Goal: Use online tool/utility: Utilize a website feature to perform a specific function

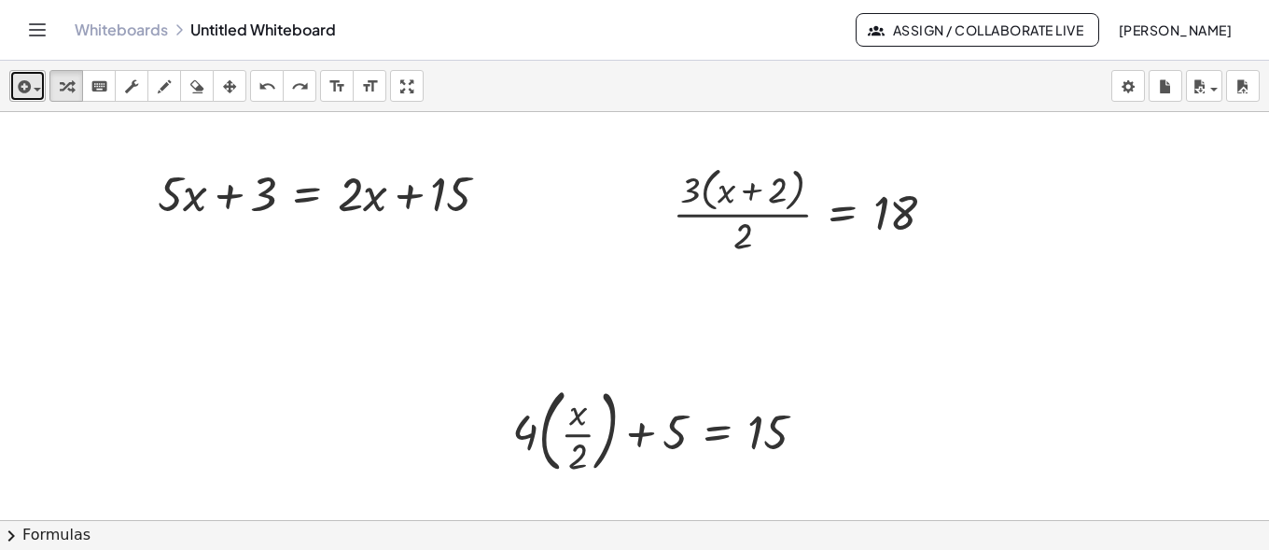
click at [31, 90] on span "button" at bounding box center [33, 88] width 4 height 13
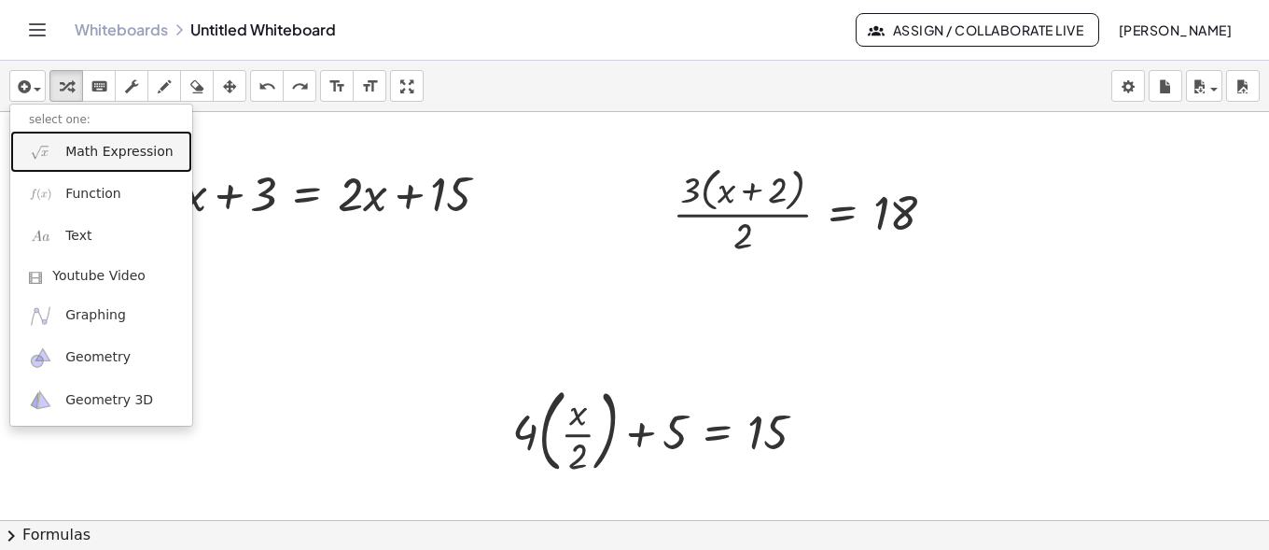
click at [85, 154] on span "Math Expression" at bounding box center [118, 152] width 107 height 19
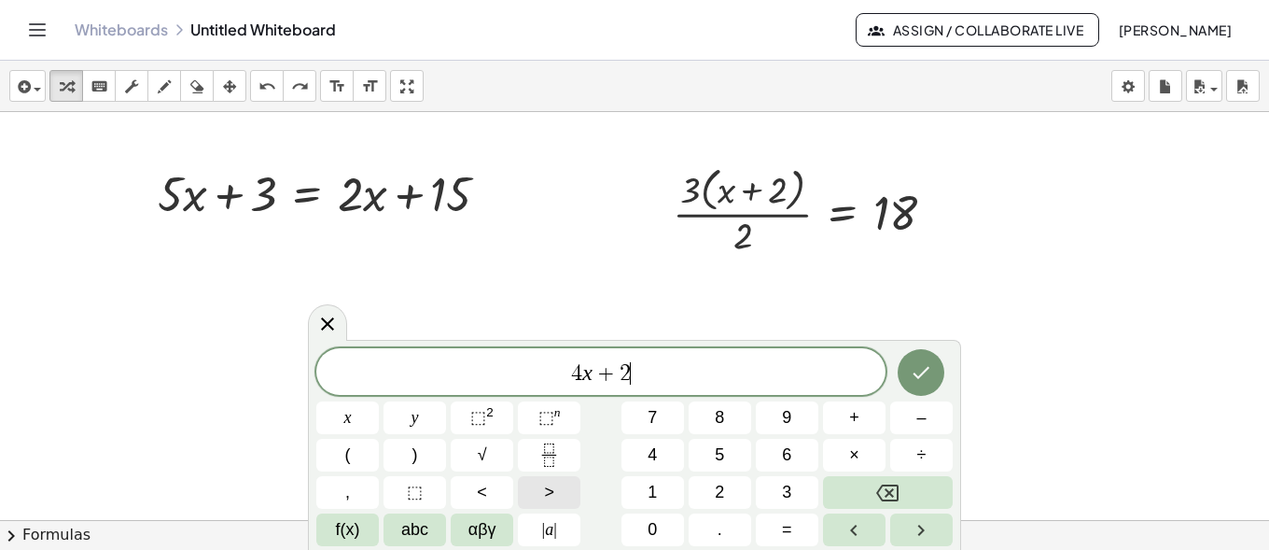
click at [539, 491] on button ">" at bounding box center [549, 492] width 63 height 33
click at [924, 361] on icon "Done" at bounding box center [921, 372] width 22 height 22
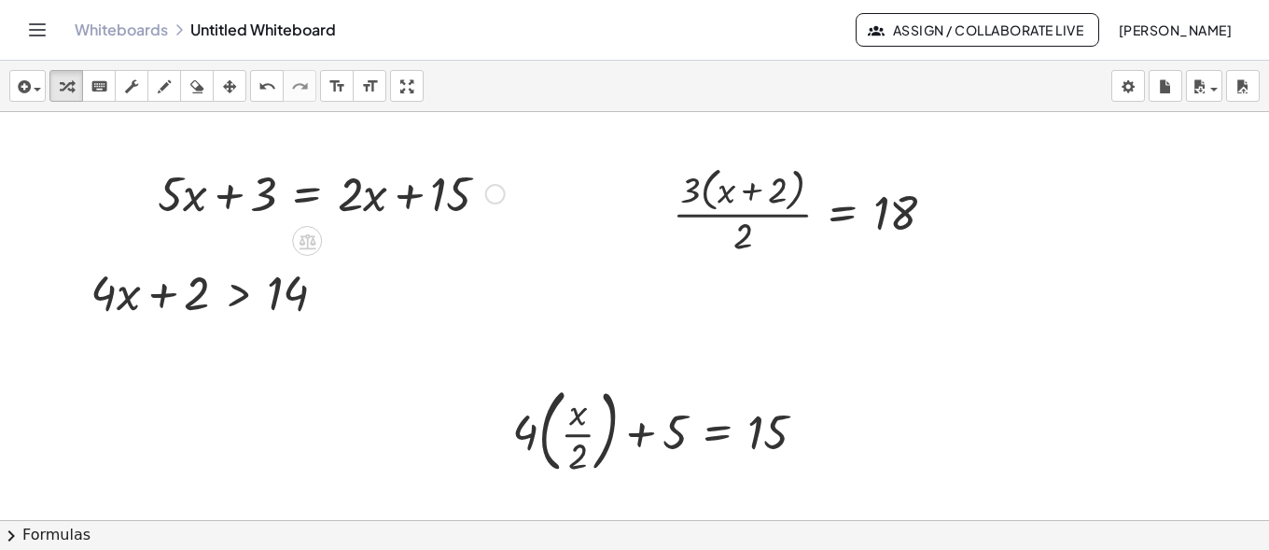
click at [369, 193] on div at bounding box center [331, 191] width 366 height 63
drag, startPoint x: 411, startPoint y: 89, endPoint x: 411, endPoint y: 169, distance: 80.2
click at [411, 170] on div "insert select one: Math Expression Function Text Youtube Video Graphing Geometr…" at bounding box center [634, 305] width 1269 height 489
click at [411, 91] on icon "button" at bounding box center [406, 87] width 13 height 22
click at [237, 86] on div "button" at bounding box center [229, 86] width 24 height 22
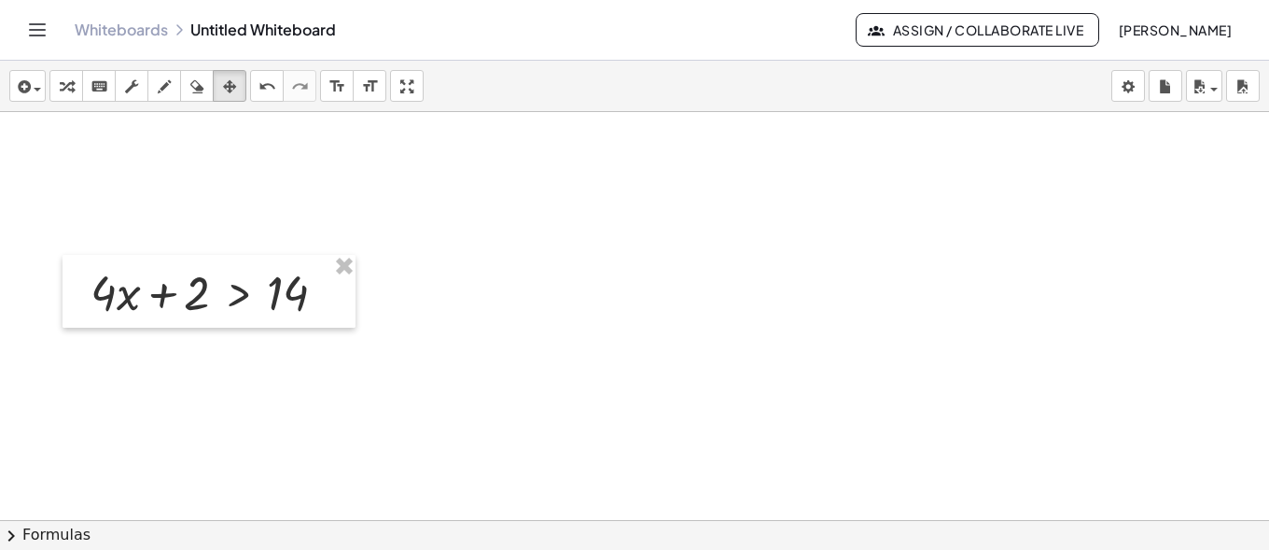
click at [73, 81] on icon "button" at bounding box center [66, 87] width 13 height 22
click at [195, 298] on div at bounding box center [216, 290] width 270 height 63
drag, startPoint x: 101, startPoint y: 288, endPoint x: 85, endPoint y: 291, distance: 16.1
click at [85, 291] on div "· 4 + · x + · 4 · x + 2 > 14" at bounding box center [209, 291] width 293 height 73
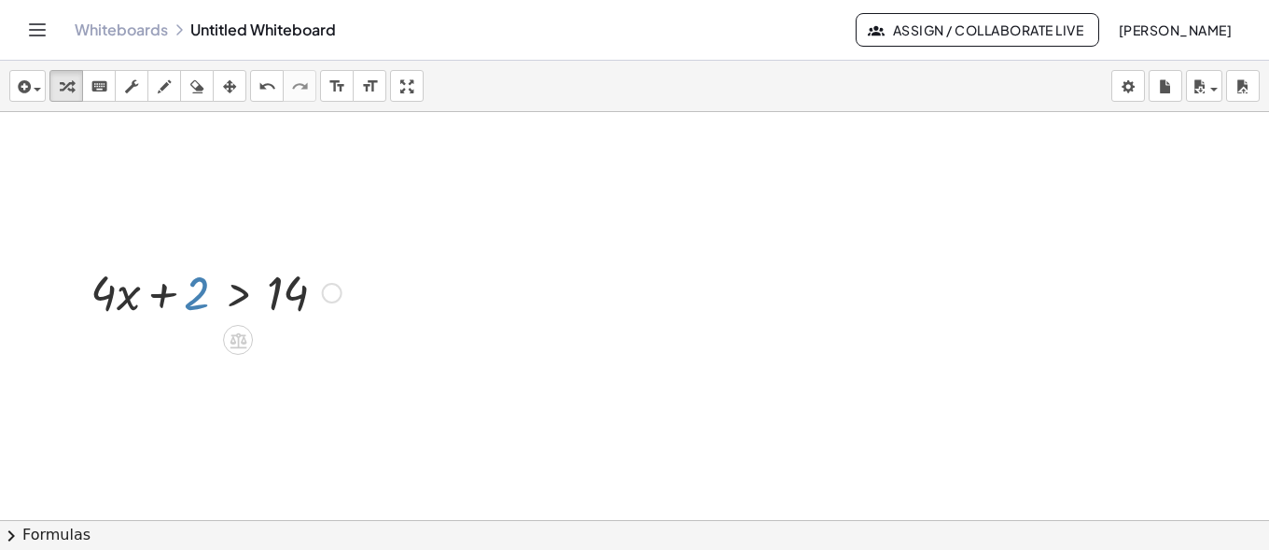
click at [198, 291] on div at bounding box center [216, 290] width 270 height 63
drag, startPoint x: 197, startPoint y: 294, endPoint x: 369, endPoint y: 302, distance: 171.9
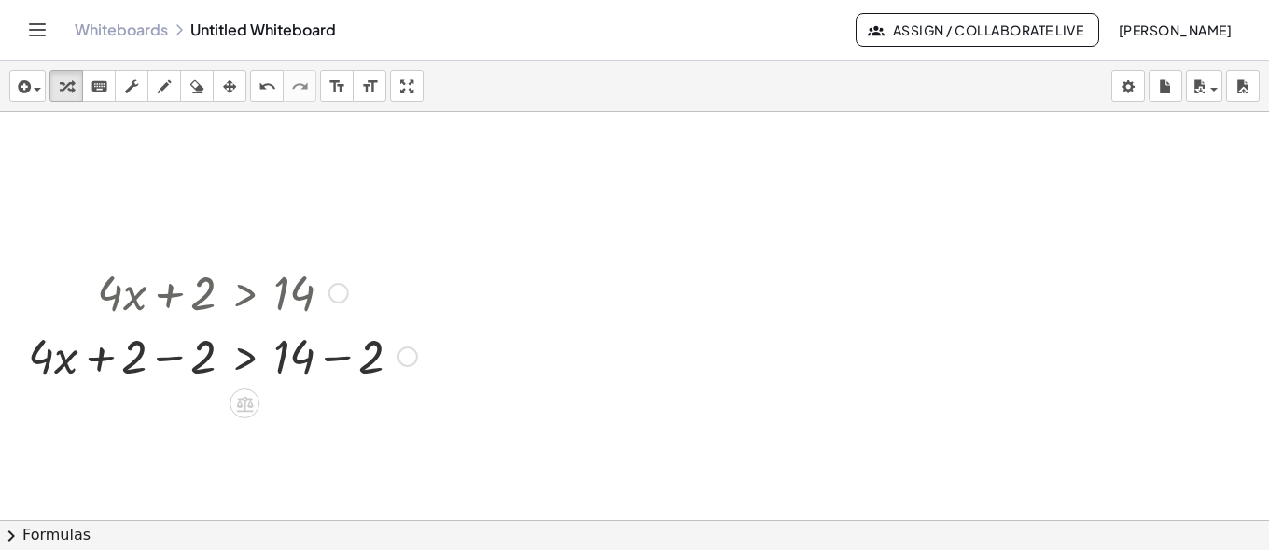
click at [165, 356] on div at bounding box center [223, 354] width 408 height 63
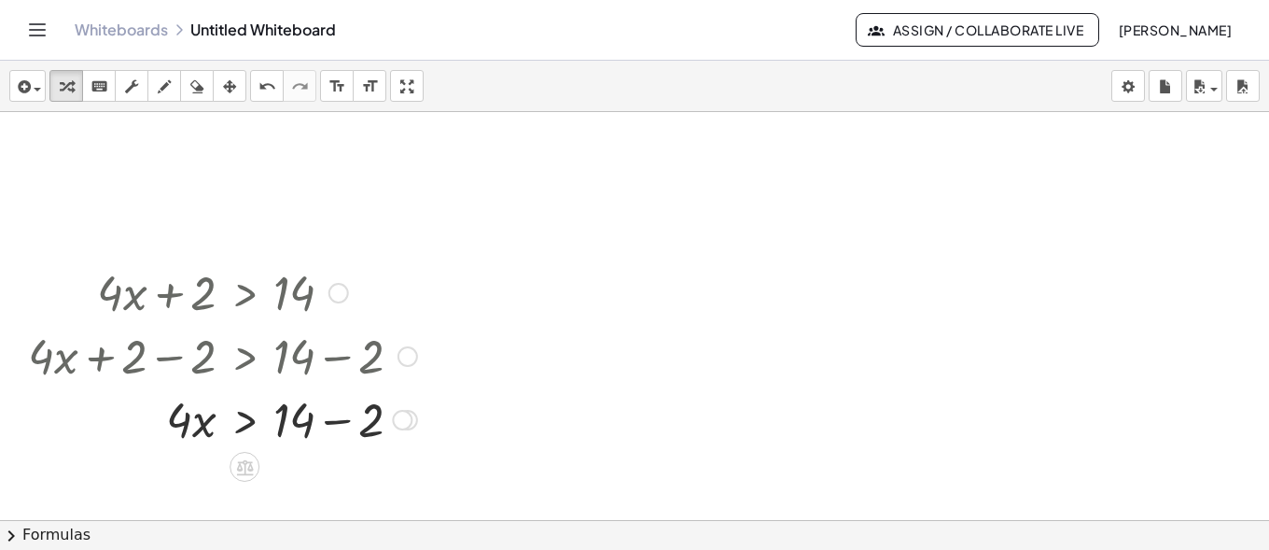
click at [336, 421] on div at bounding box center [223, 417] width 408 height 63
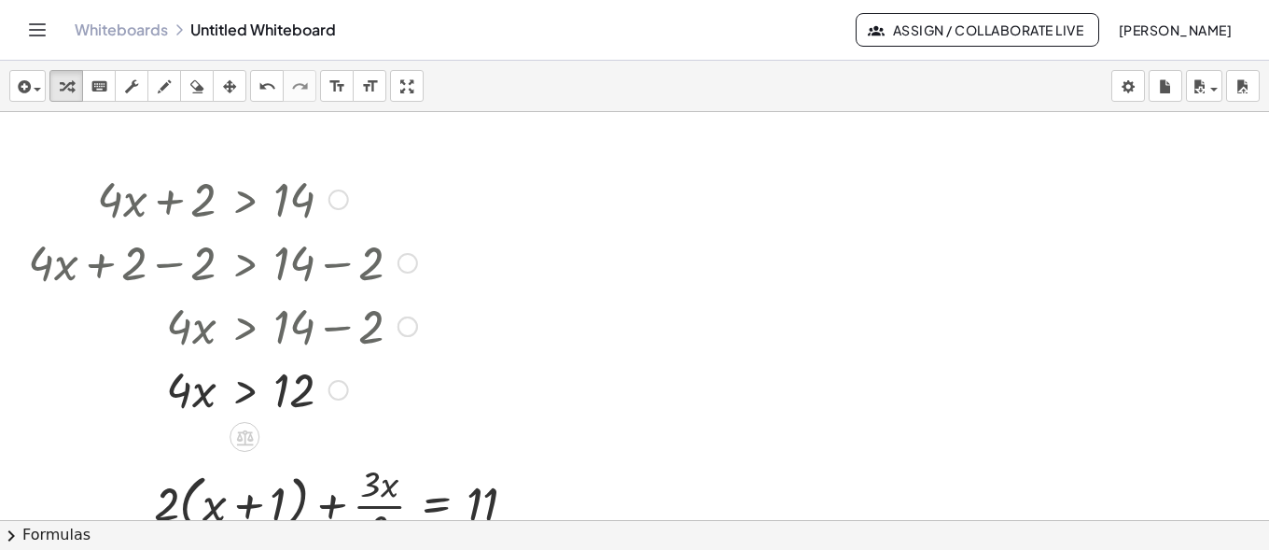
scroll to position [280, 0]
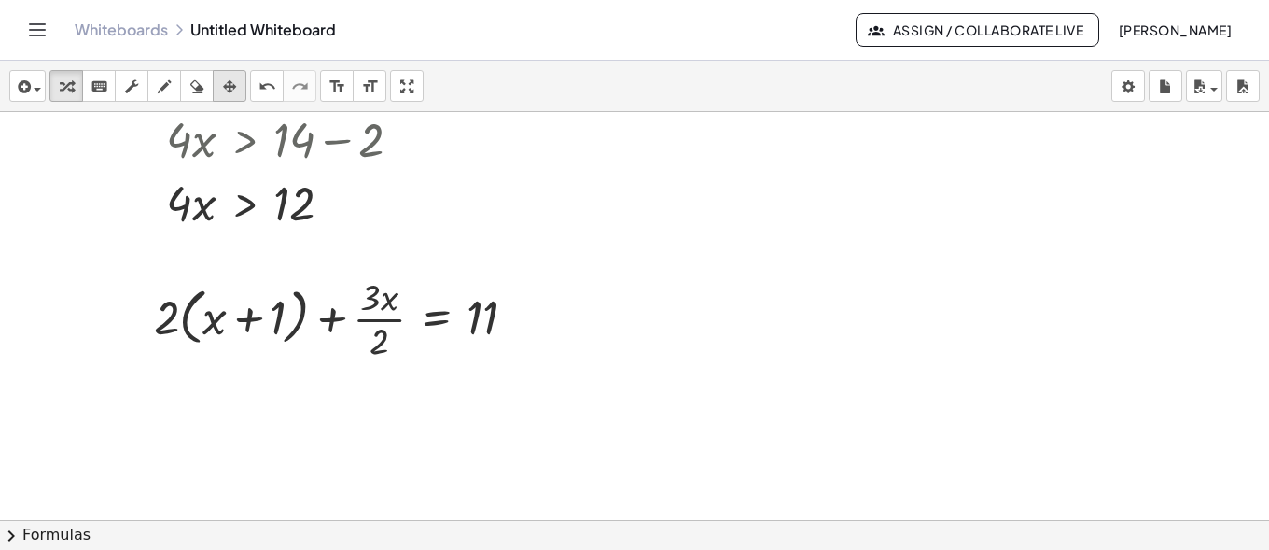
click at [234, 90] on icon "button" at bounding box center [229, 87] width 13 height 22
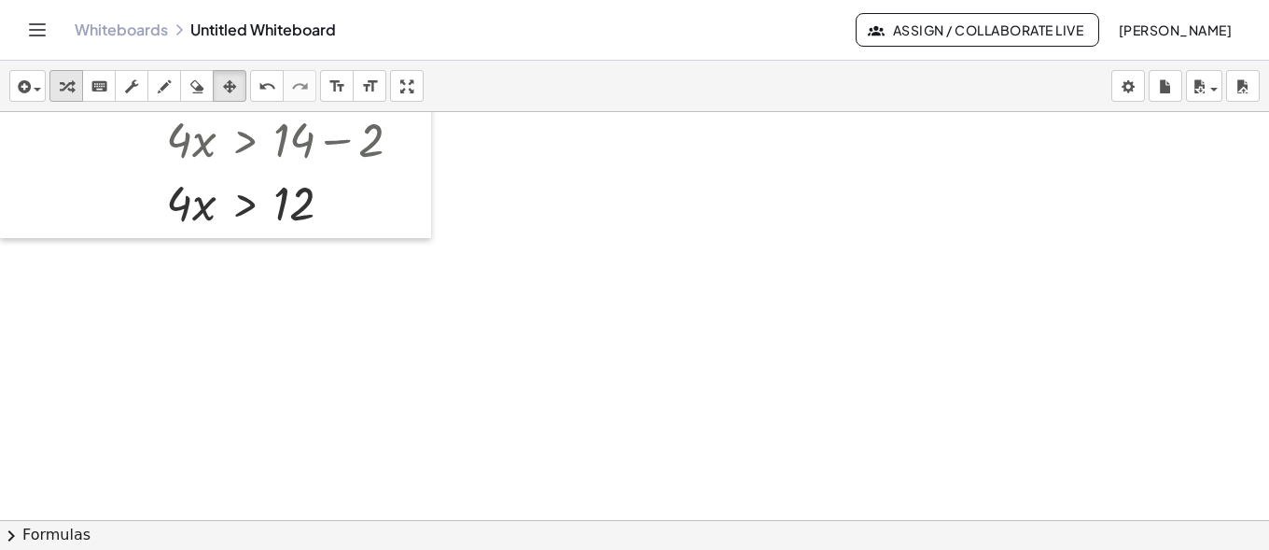
click at [67, 70] on button "transform" at bounding box center [66, 86] width 34 height 32
drag, startPoint x: 309, startPoint y: 227, endPoint x: 304, endPoint y: 210, distance: 17.4
click at [304, 210] on div at bounding box center [223, 201] width 408 height 63
click at [178, 204] on div at bounding box center [223, 201] width 408 height 63
click at [188, 219] on div at bounding box center [223, 201] width 408 height 63
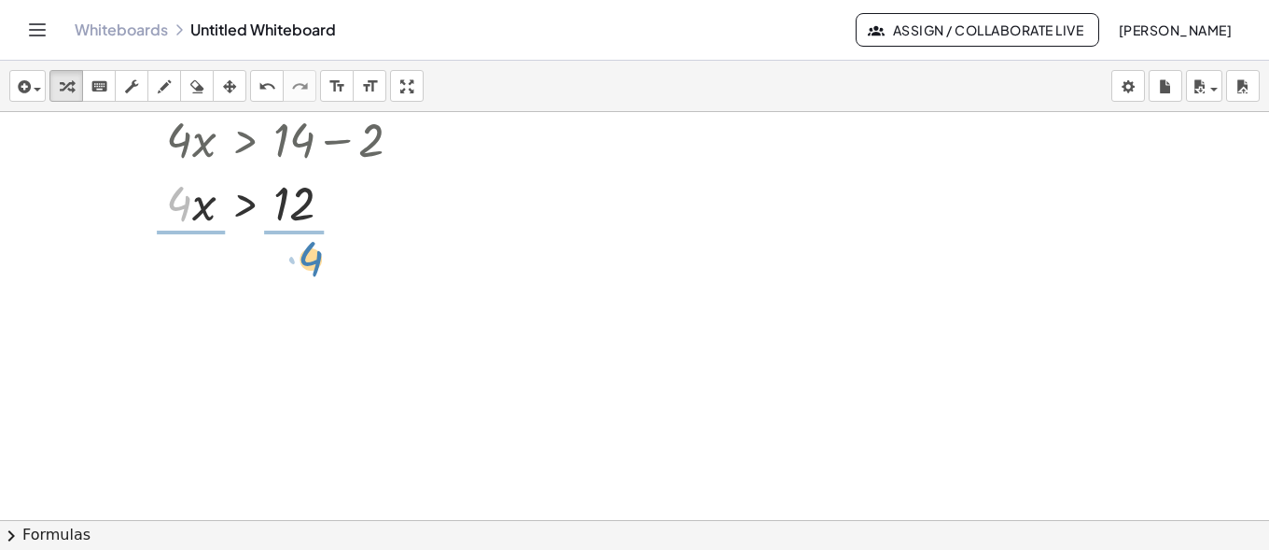
drag, startPoint x: 180, startPoint y: 200, endPoint x: 312, endPoint y: 255, distance: 142.6
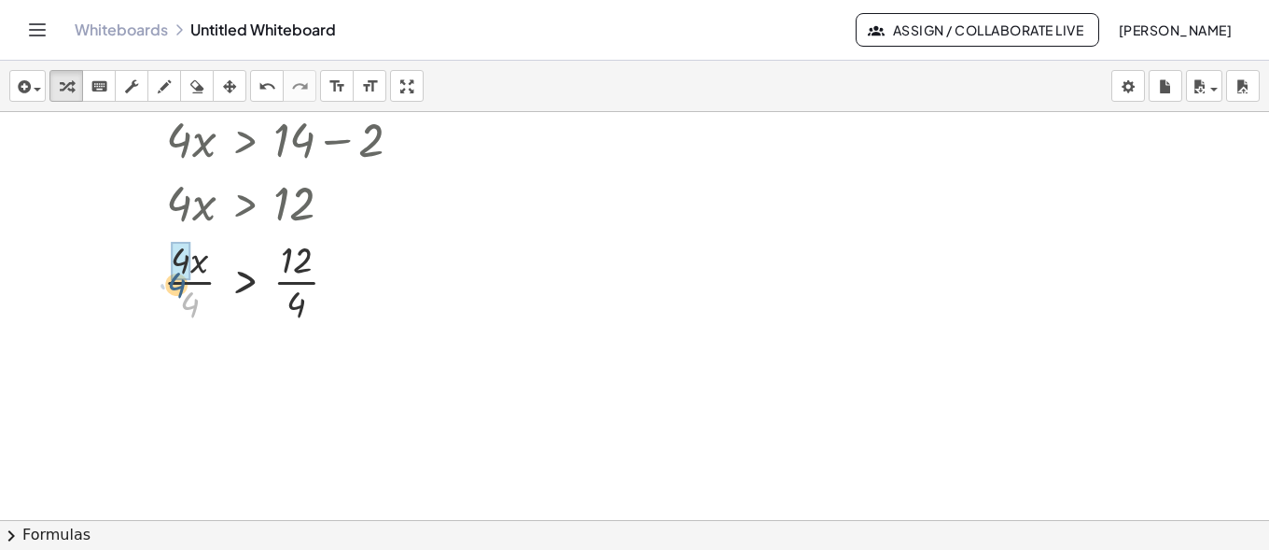
drag, startPoint x: 193, startPoint y: 305, endPoint x: 185, endPoint y: 299, distance: 10.6
click at [183, 287] on div at bounding box center [223, 279] width 408 height 93
click at [178, 281] on div at bounding box center [223, 279] width 408 height 93
click at [301, 375] on div at bounding box center [223, 373] width 408 height 93
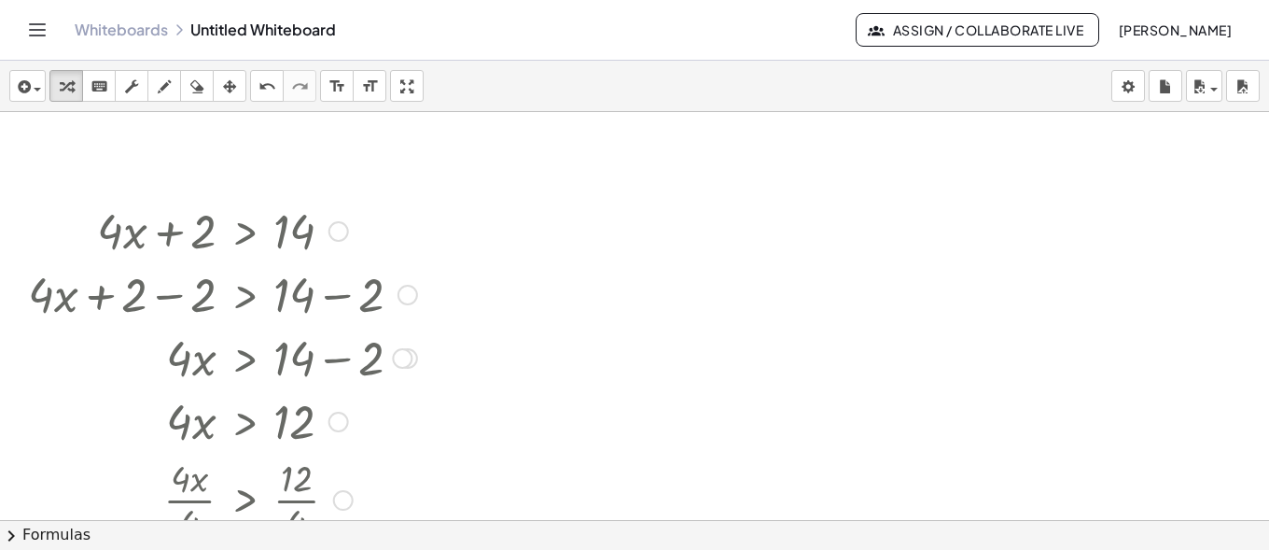
scroll to position [93, 0]
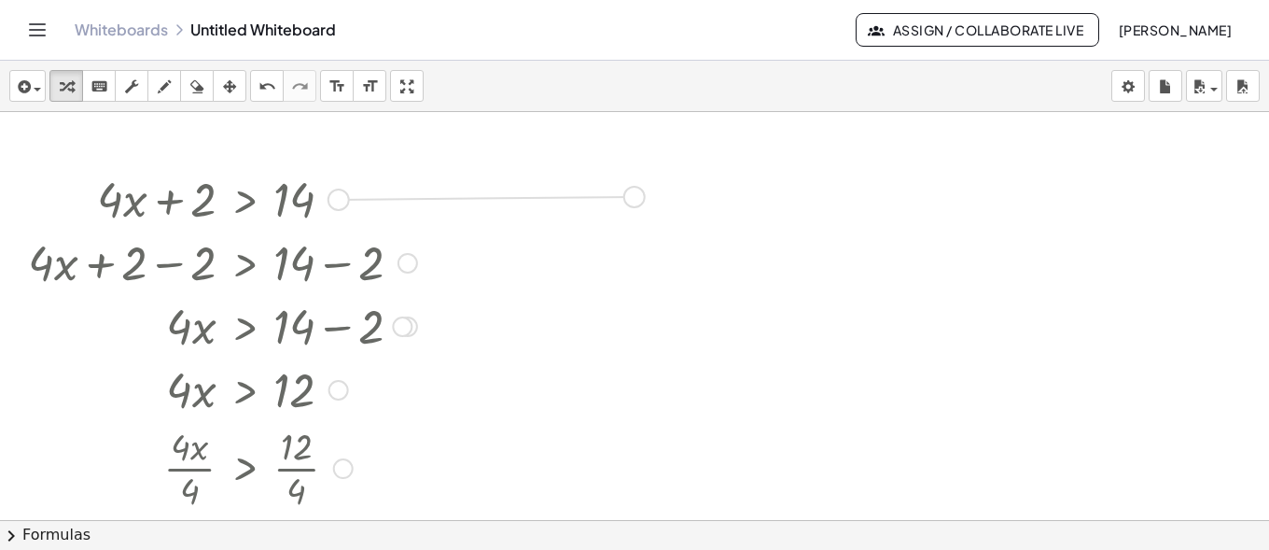
drag, startPoint x: 341, startPoint y: 194, endPoint x: 643, endPoint y: 191, distance: 302.3
click at [643, 191] on div "+ · 4 · x + 2 > 14 + · 4 · x + 2 − 2 > + 14 − 2 + · 4 · x + 0 > + 14 − 2 · 4 · …" at bounding box center [634, 427] width 1269 height 816
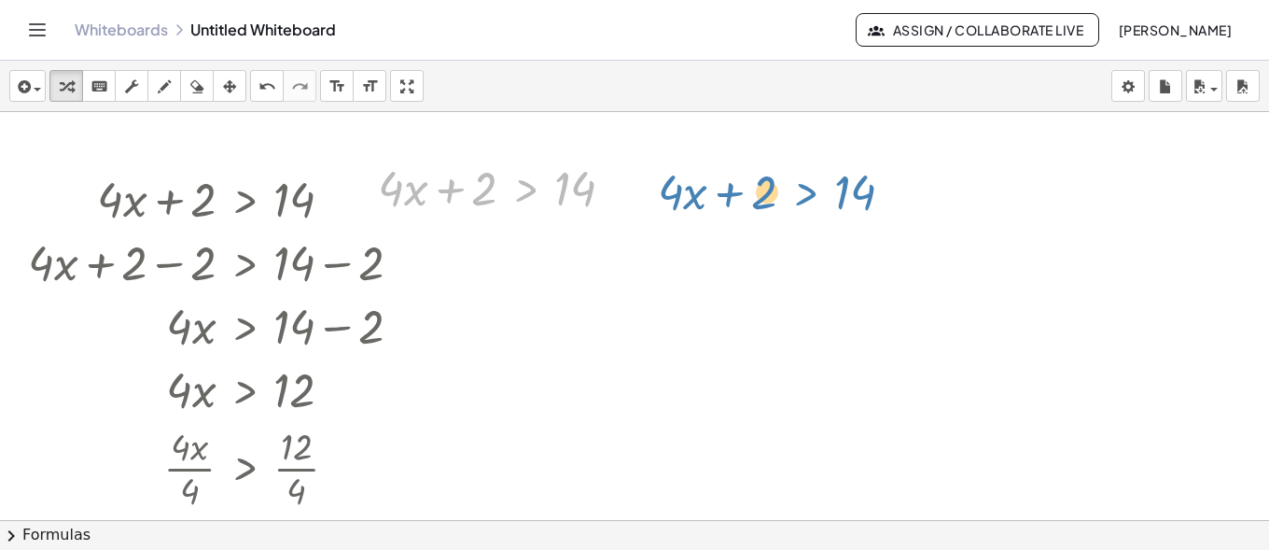
drag, startPoint x: 510, startPoint y: 195, endPoint x: 804, endPoint y: 212, distance: 294.4
click at [804, 212] on div "+ · 4 · x + 2 > 14 + · 4 · x + 2 − 2 > + 14 − 2 + · 4 · x + 0 > + 14 − 2 · 4 · …" at bounding box center [634, 427] width 1269 height 816
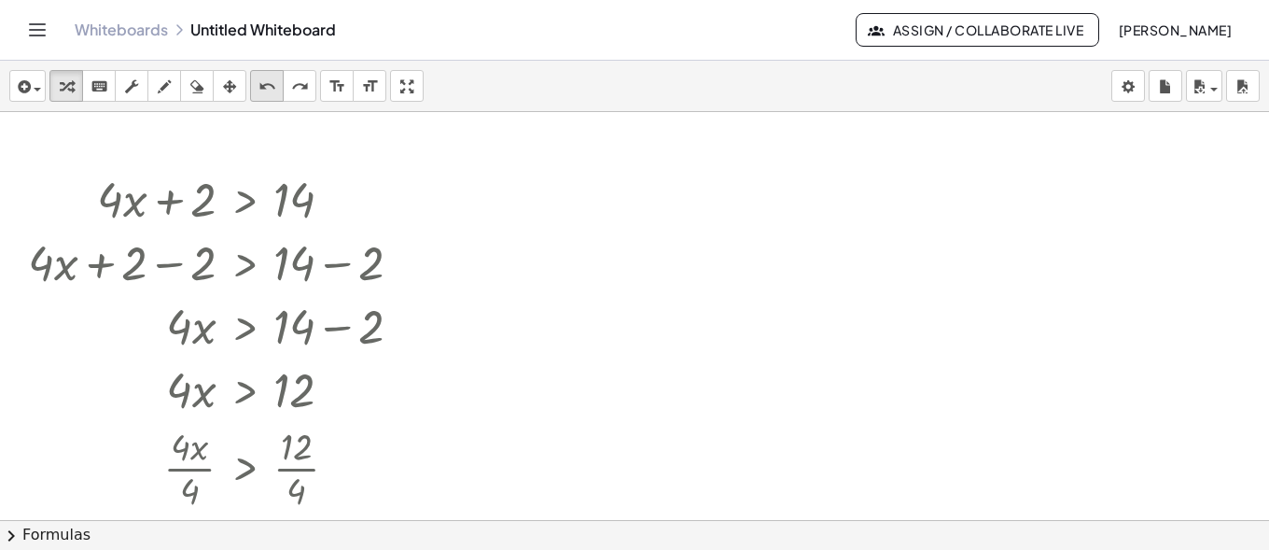
click at [261, 79] on icon "undo" at bounding box center [267, 87] width 18 height 22
drag, startPoint x: 343, startPoint y: 201, endPoint x: 913, endPoint y: 202, distance: 569.2
click at [913, 202] on div "+ · 4 · x + 2 > 14 + · 4 · x + 2 − 2 > + 14 − 2 + · 4 · x + 0 > + 14 − 2 · 4 · …" at bounding box center [634, 427] width 1269 height 816
click at [786, 364] on div at bounding box center [634, 427] width 1269 height 816
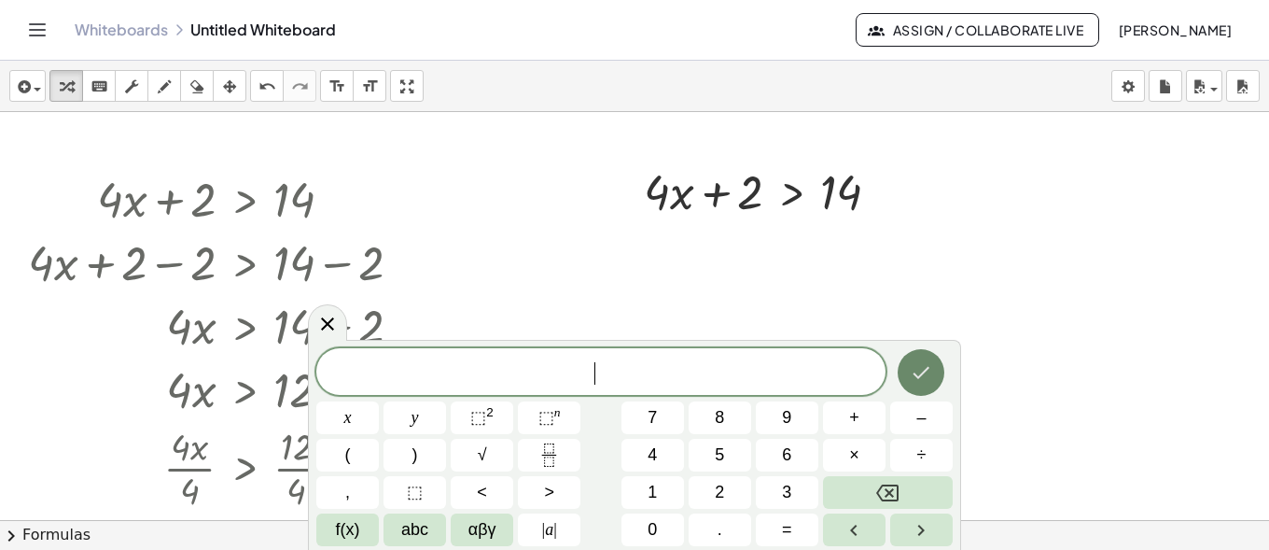
click at [926, 378] on icon "Done" at bounding box center [921, 372] width 22 height 22
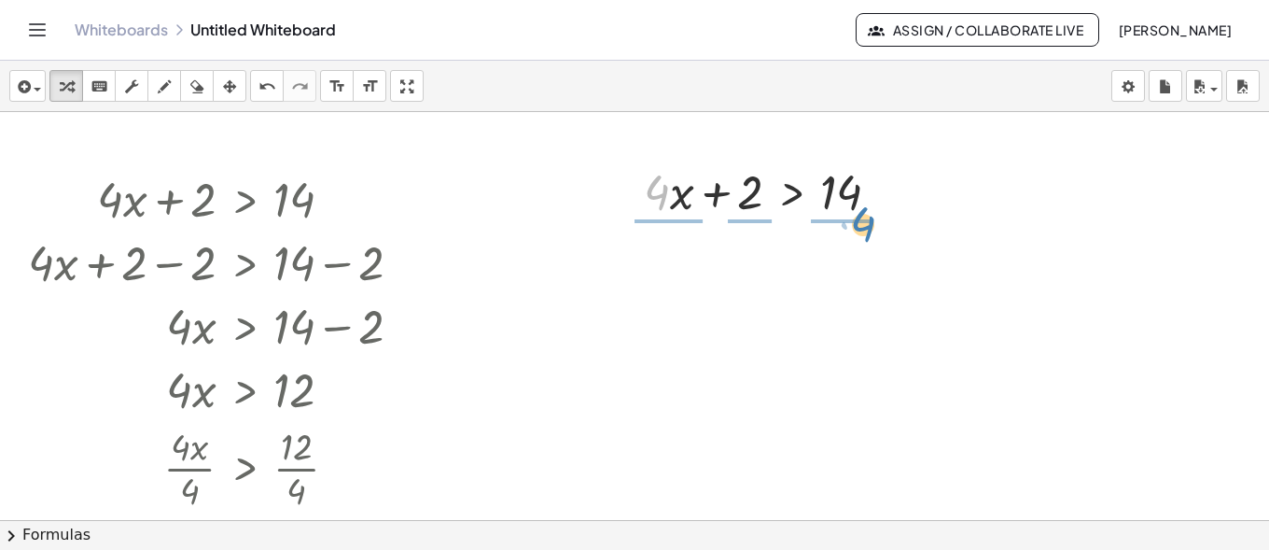
drag, startPoint x: 662, startPoint y: 211, endPoint x: 868, endPoint y: 243, distance: 208.6
click at [868, 243] on div "+ · 4 · x + 2 > 14 + · 4 · x + 2 − 2 > + 14 − 2 + · 4 · x + 0 > + 14 − 2 · 4 · …" at bounding box center [634, 427] width 1269 height 816
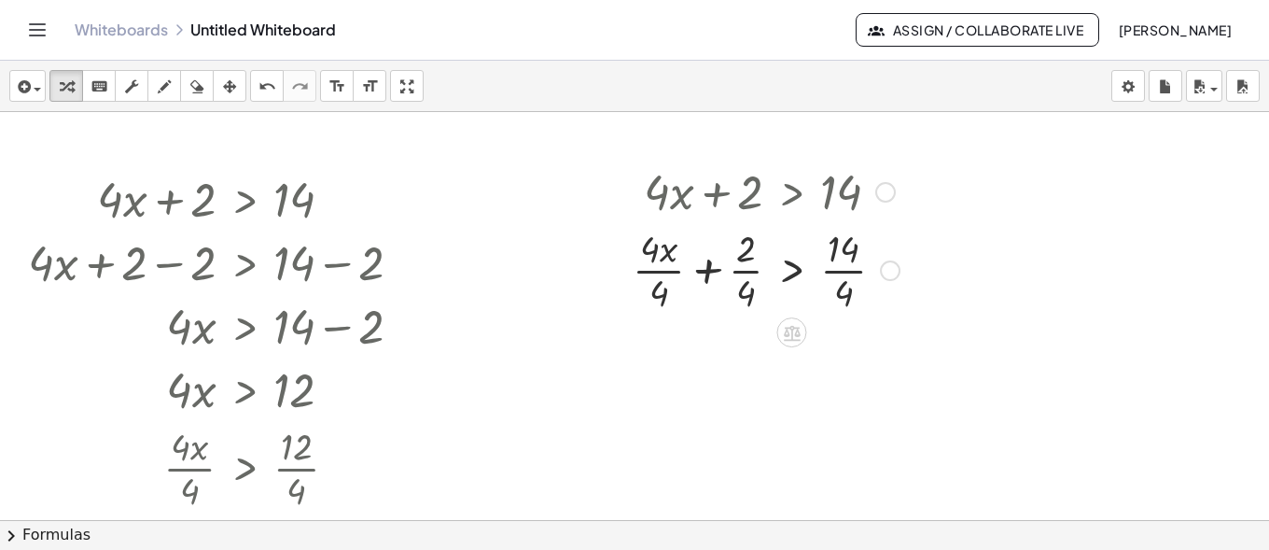
drag, startPoint x: 659, startPoint y: 197, endPoint x: 657, endPoint y: 209, distance: 12.3
click at [657, 209] on div at bounding box center [766, 190] width 286 height 63
click at [650, 272] on div at bounding box center [766, 268] width 286 height 93
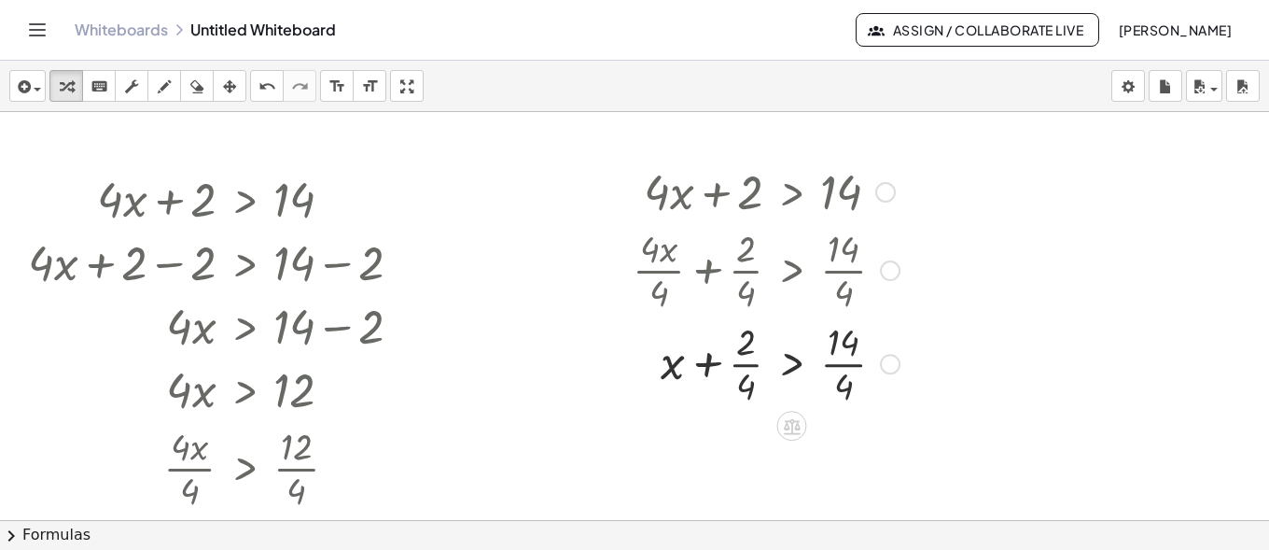
click at [751, 365] on div at bounding box center [766, 361] width 286 height 93
click at [844, 369] on div at bounding box center [766, 361] width 286 height 93
click at [743, 366] on div at bounding box center [766, 361] width 286 height 93
click at [748, 394] on div at bounding box center [766, 361] width 286 height 93
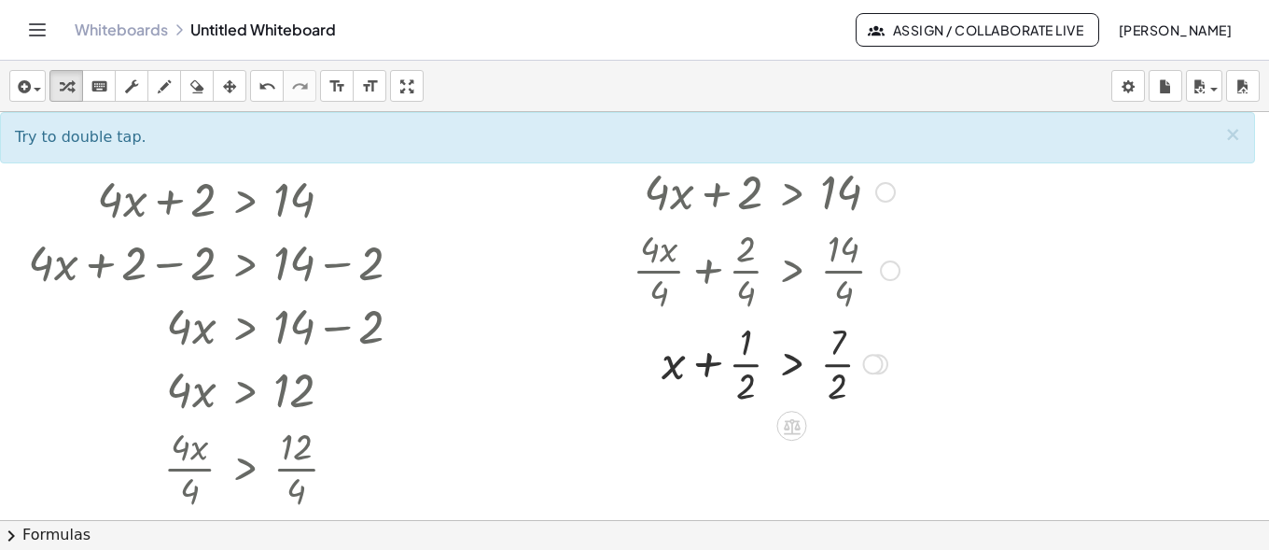
click at [832, 366] on div at bounding box center [766, 361] width 286 height 93
click at [832, 365] on div at bounding box center [766, 361] width 286 height 93
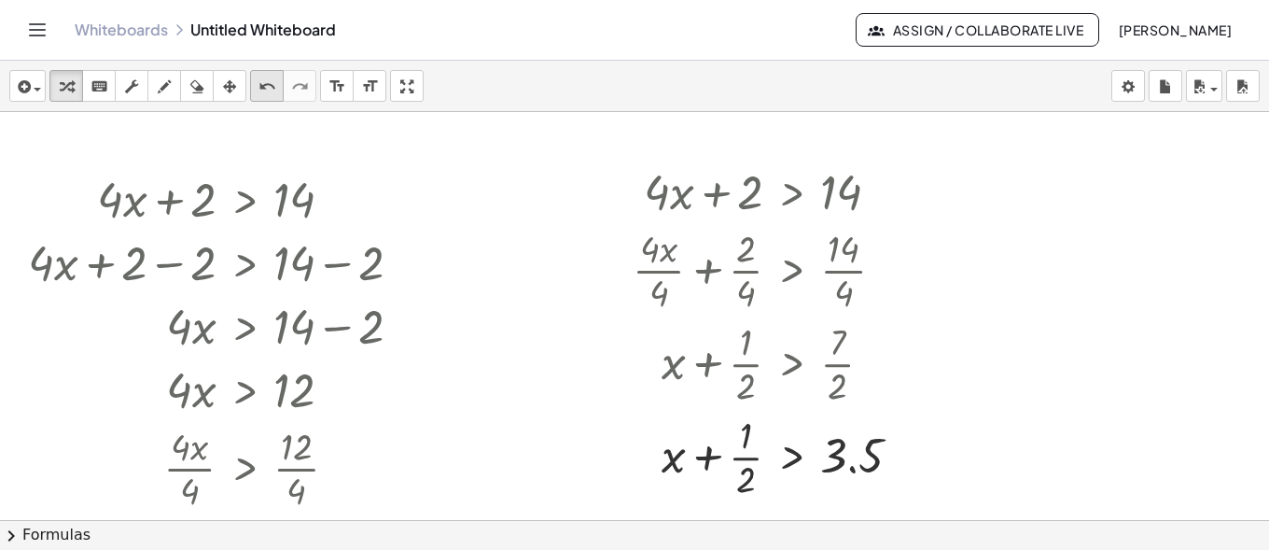
click at [277, 86] on div "undo" at bounding box center [267, 86] width 24 height 22
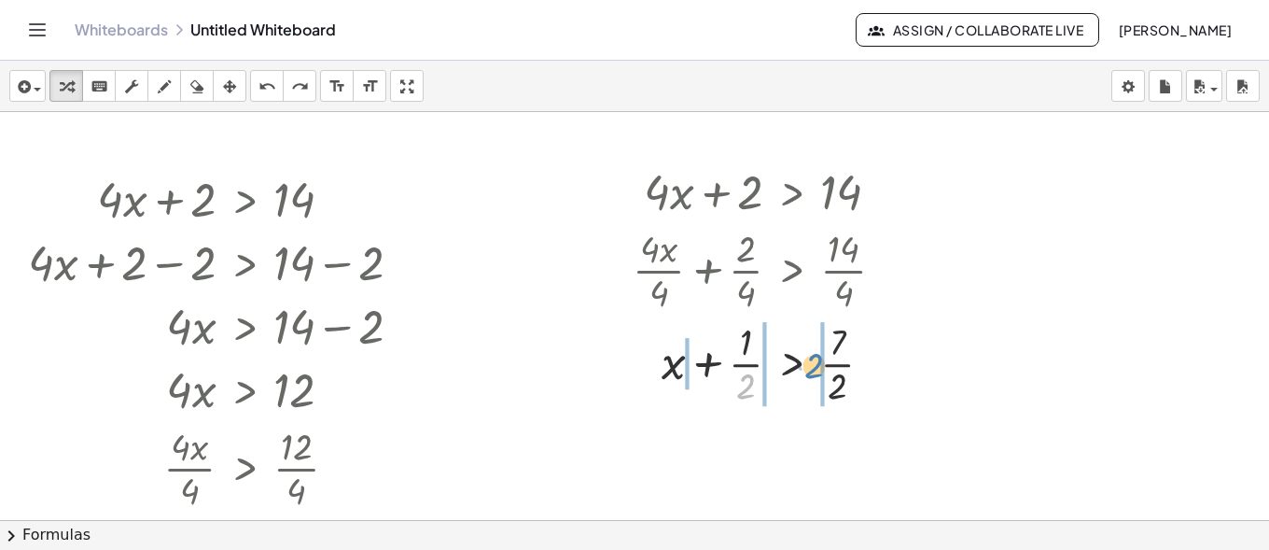
drag, startPoint x: 747, startPoint y: 387, endPoint x: 816, endPoint y: 367, distance: 71.1
click at [816, 367] on div at bounding box center [766, 361] width 286 height 93
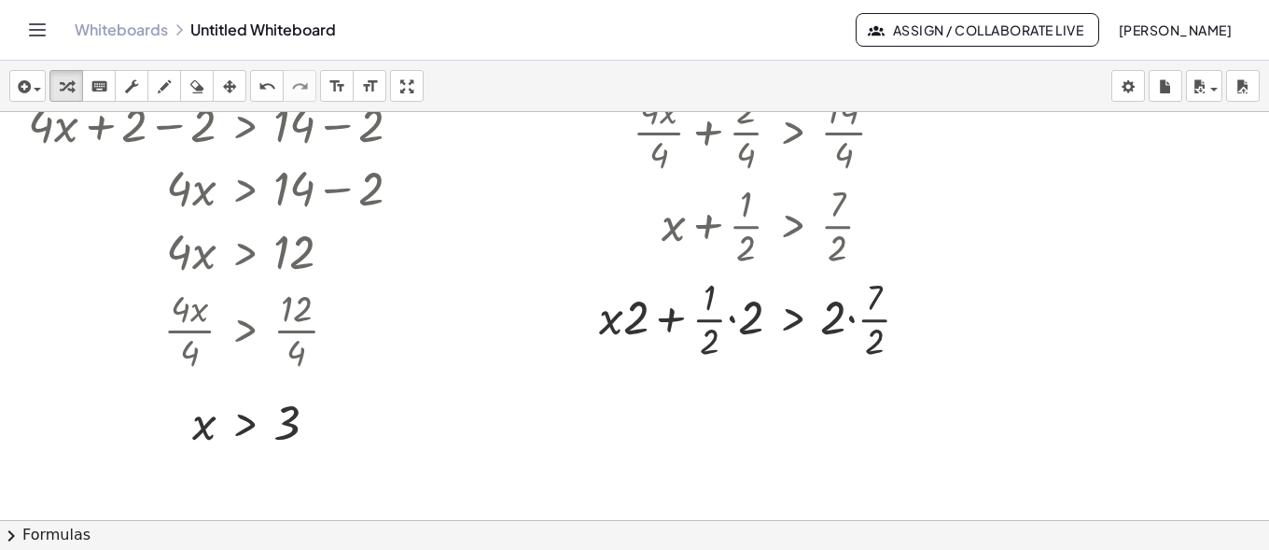
scroll to position [280, 0]
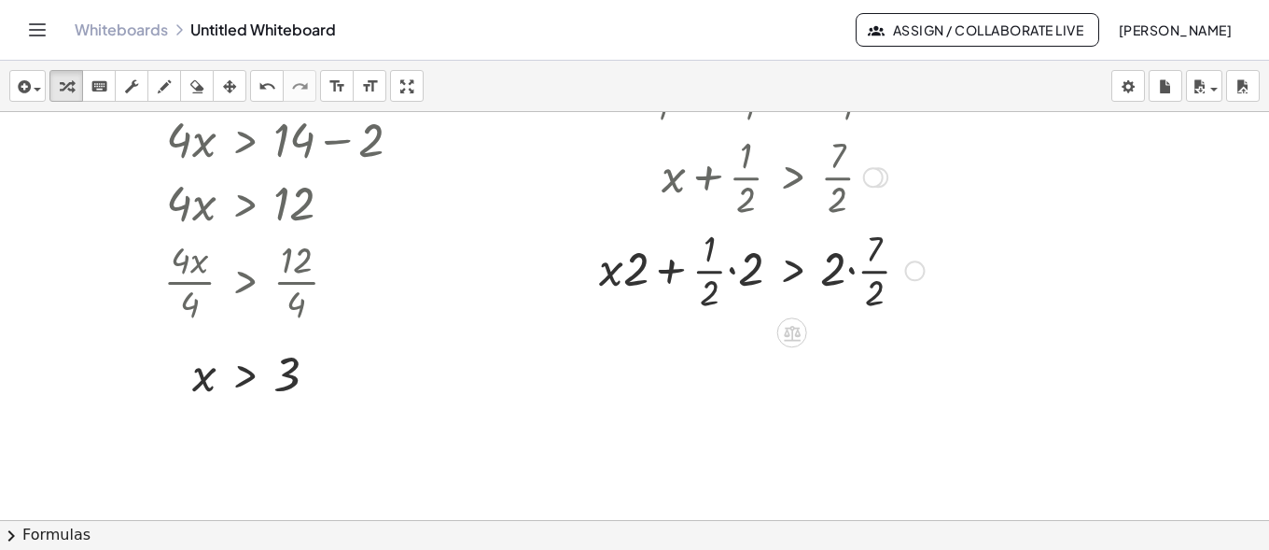
click at [737, 271] on div at bounding box center [762, 268] width 344 height 93
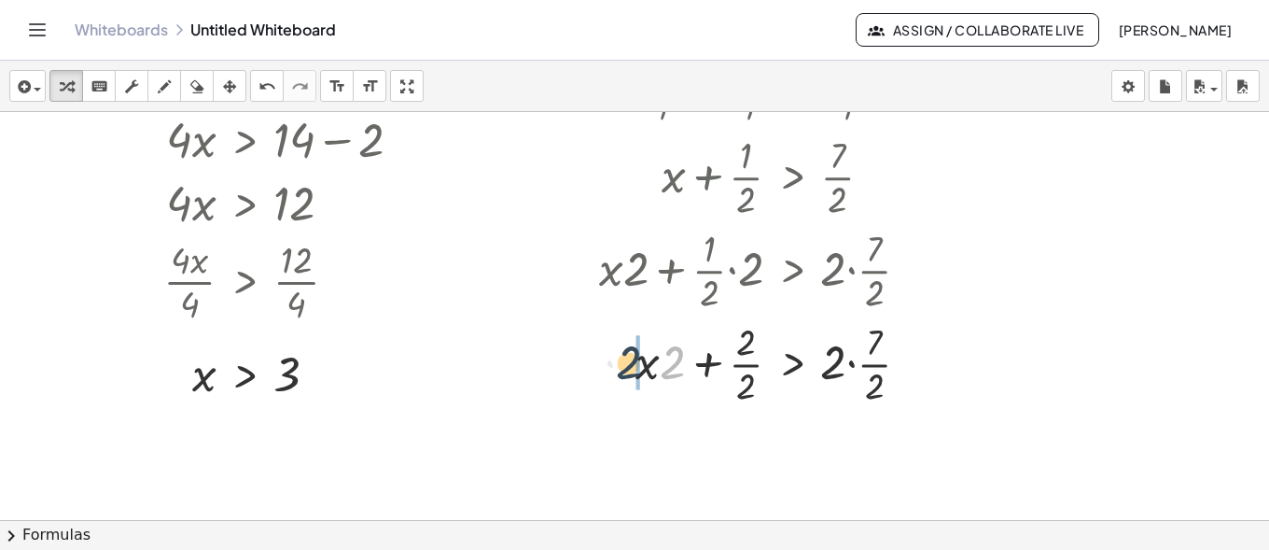
drag, startPoint x: 674, startPoint y: 363, endPoint x: 627, endPoint y: 363, distance: 46.7
click at [627, 363] on div at bounding box center [762, 361] width 344 height 93
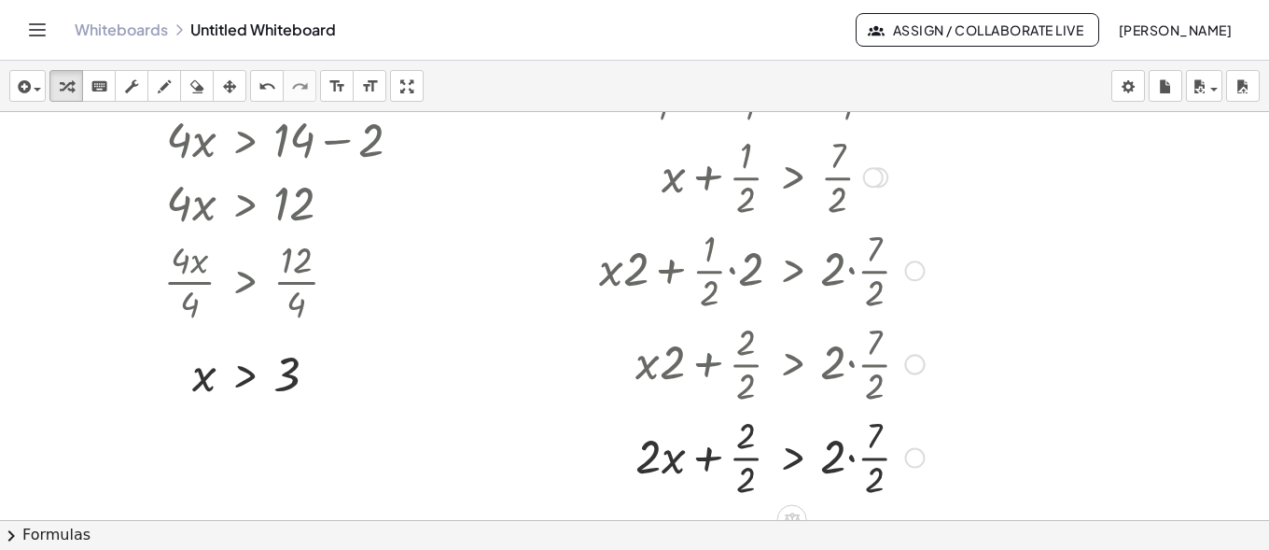
click at [853, 365] on div at bounding box center [762, 361] width 344 height 93
click at [853, 454] on div at bounding box center [762, 455] width 344 height 93
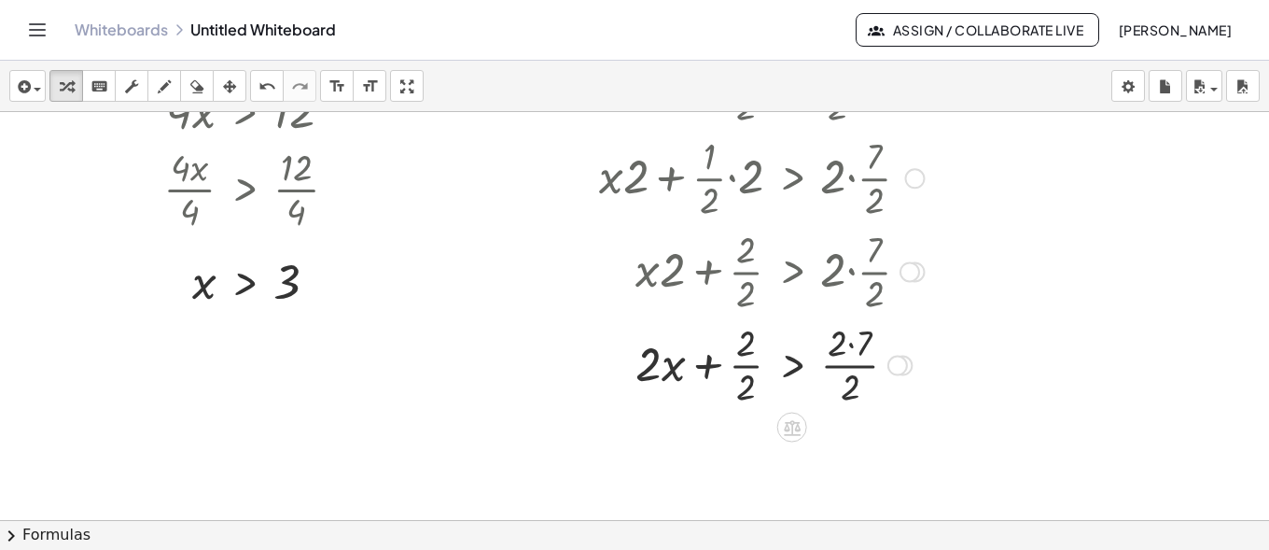
scroll to position [373, 0]
click at [849, 342] on div at bounding box center [762, 361] width 344 height 93
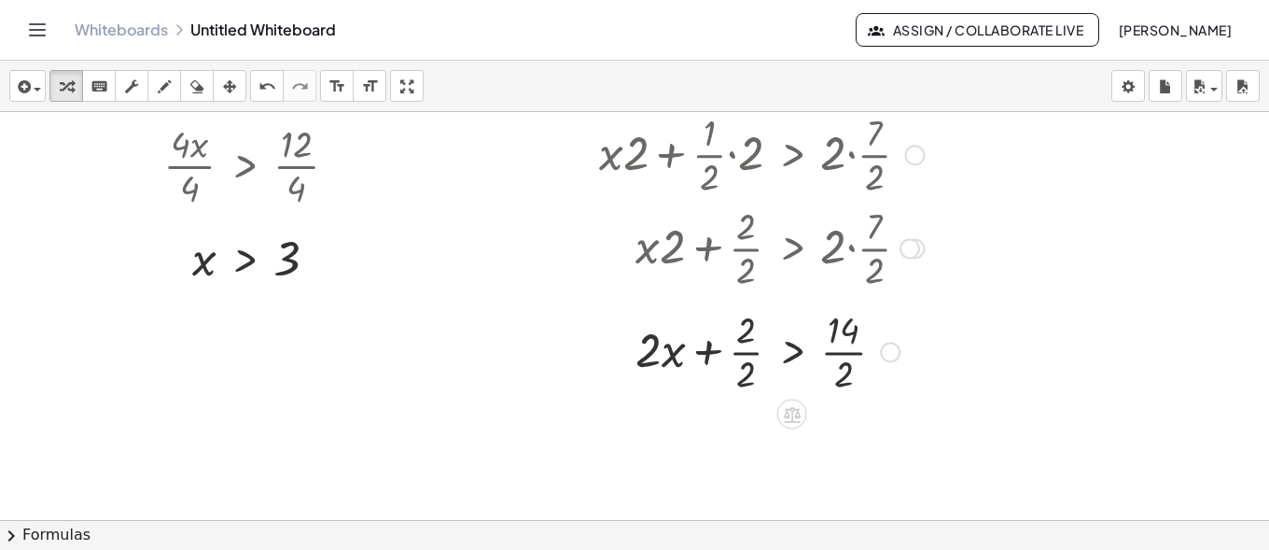
scroll to position [408, 0]
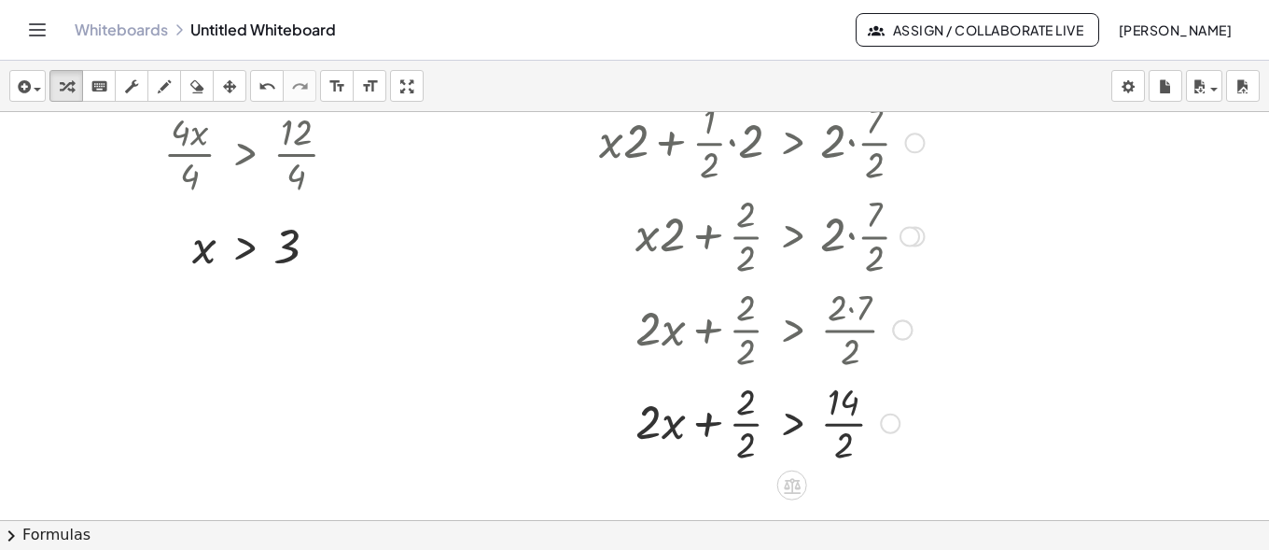
click at [744, 425] on div at bounding box center [762, 421] width 344 height 93
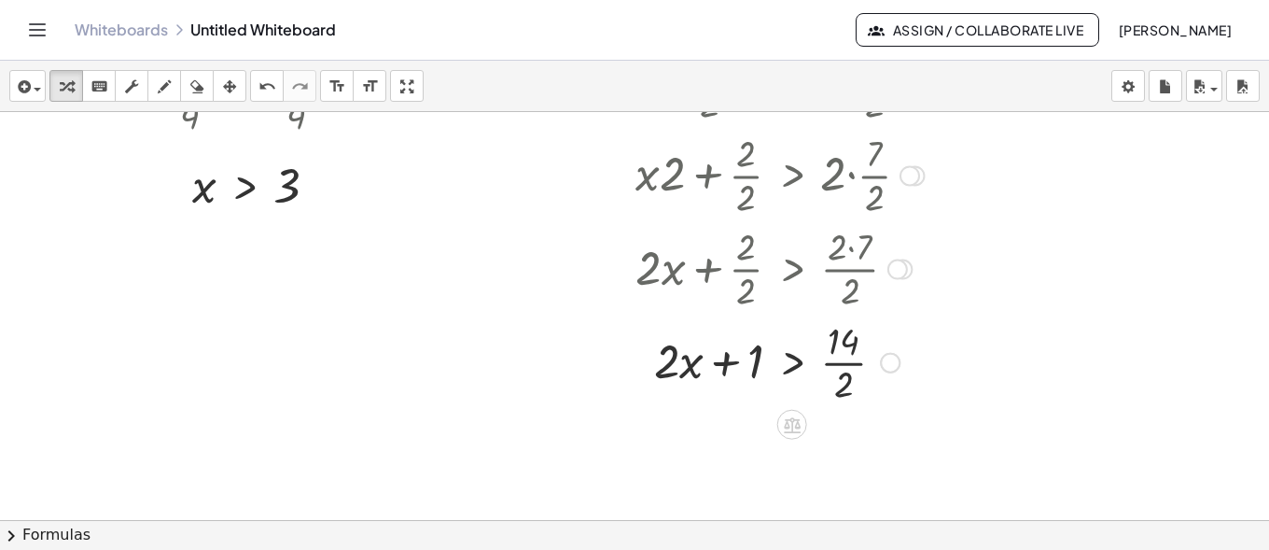
scroll to position [501, 0]
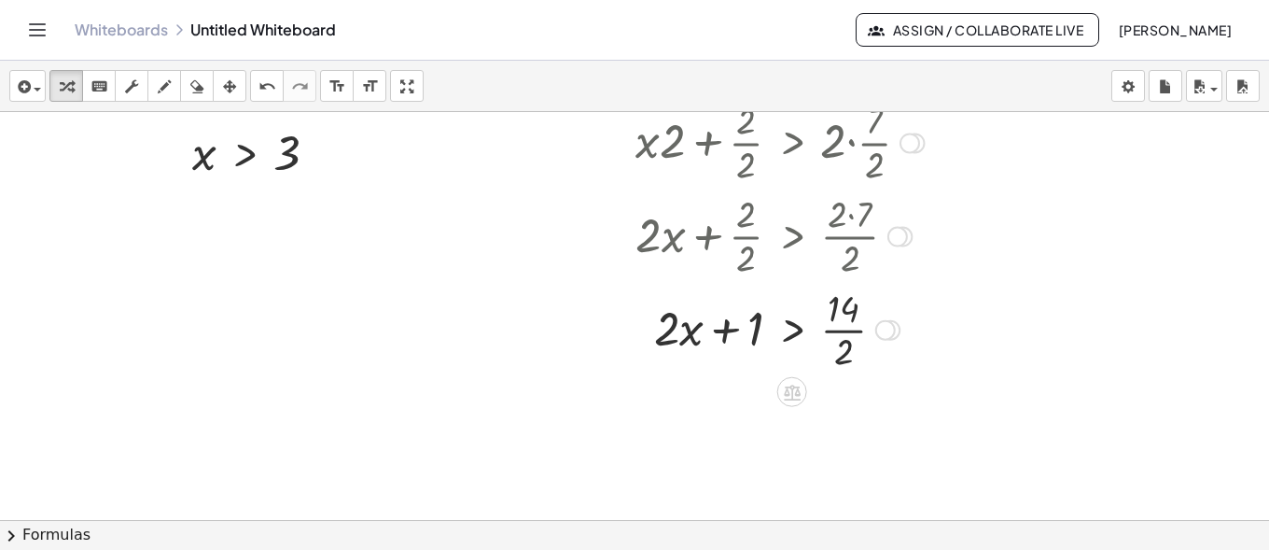
click at [843, 331] on div at bounding box center [762, 328] width 344 height 93
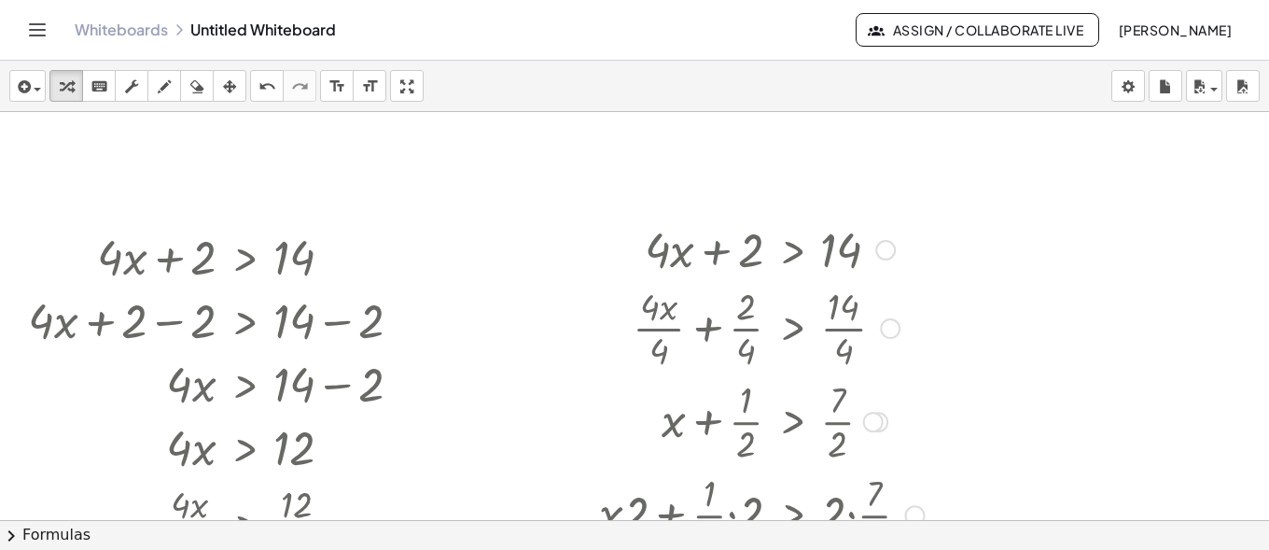
scroll to position [35, 0]
click at [160, 86] on icon "button" at bounding box center [164, 87] width 13 height 22
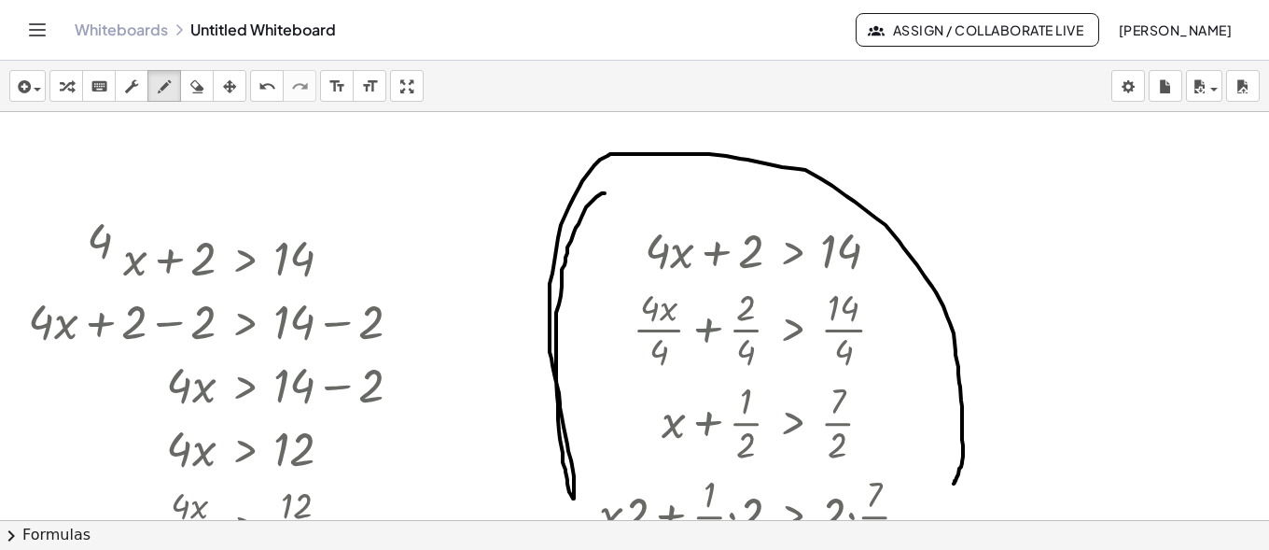
drag, startPoint x: 581, startPoint y: 217, endPoint x: 952, endPoint y: 483, distance: 456.0
click at [955, 483] on div at bounding box center [634, 485] width 1269 height 816
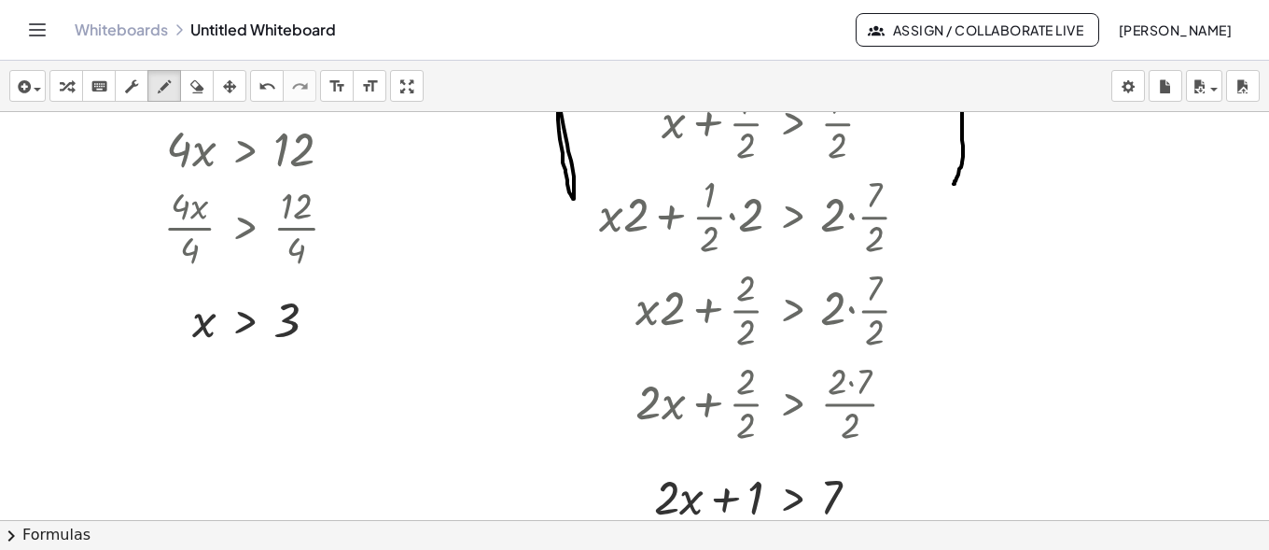
scroll to position [408, 0]
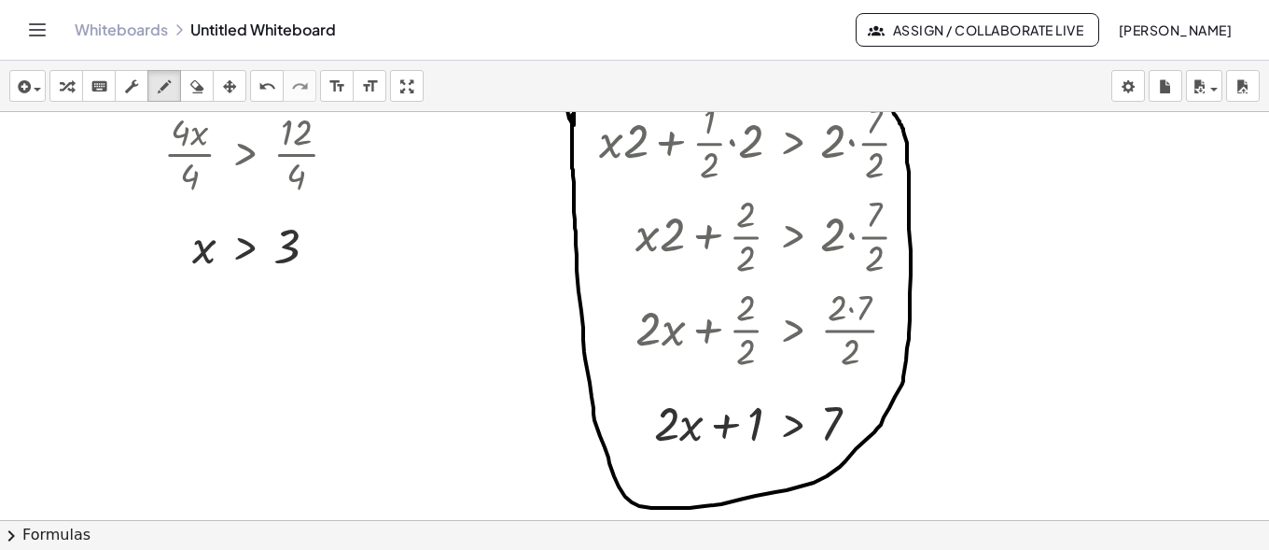
drag, startPoint x: 572, startPoint y: 115, endPoint x: 889, endPoint y: 101, distance: 317.6
click at [889, 101] on div "insert select one: Math Expression Function Text Youtube Video Graphing Geometr…" at bounding box center [634, 305] width 1269 height 489
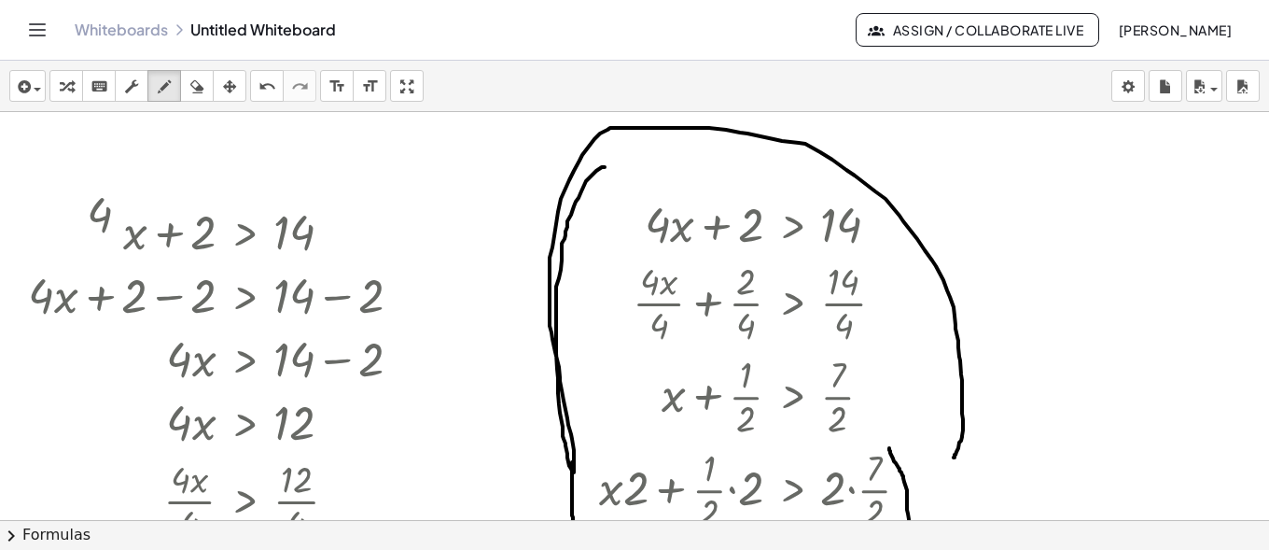
scroll to position [93, 0]
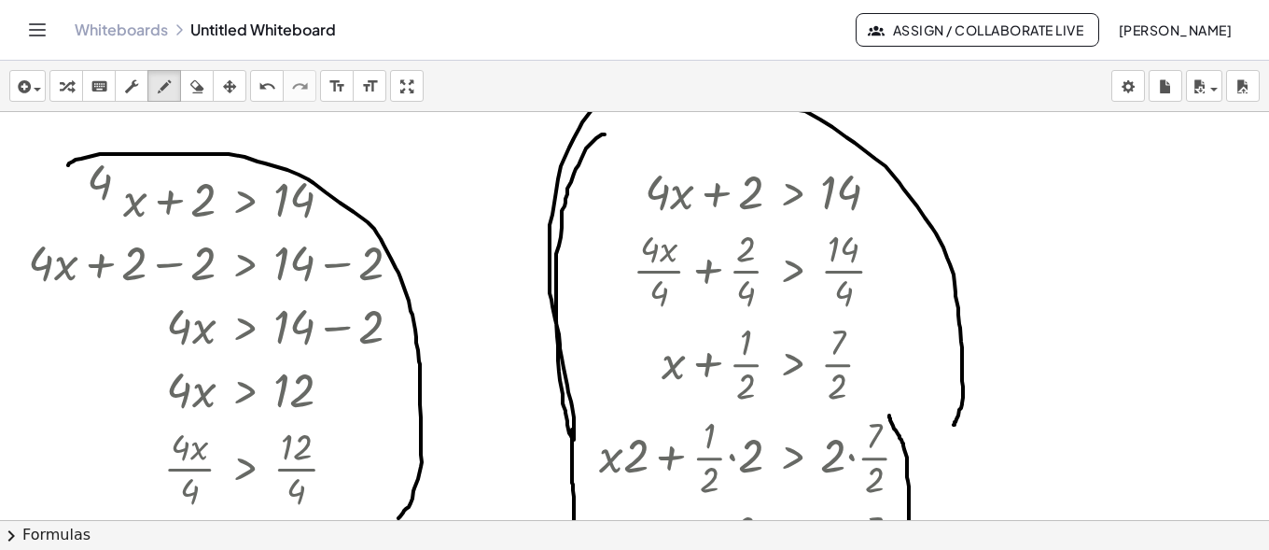
drag, startPoint x: 68, startPoint y: 165, endPoint x: 398, endPoint y: 518, distance: 483.2
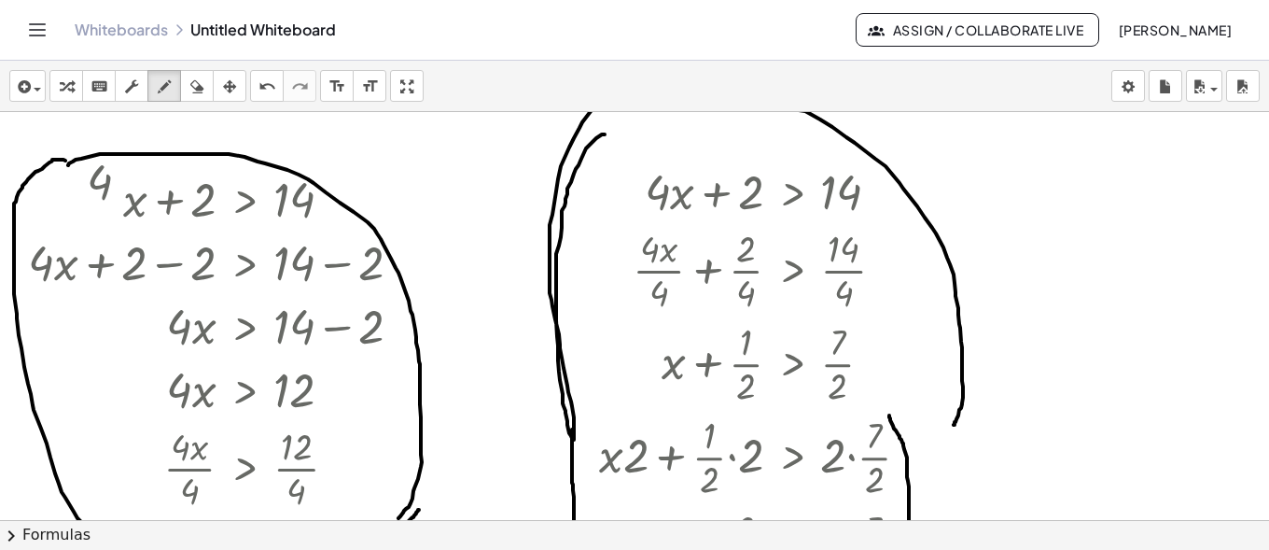
drag, startPoint x: 63, startPoint y: 160, endPoint x: 419, endPoint y: 508, distance: 497.5
